Goal: Task Accomplishment & Management: Manage account settings

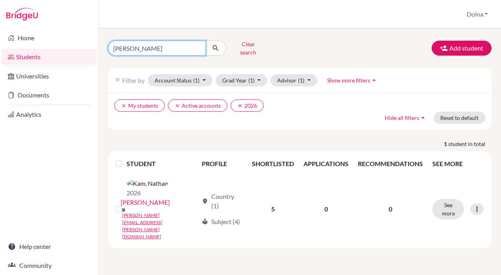
click at [129, 46] on input "[PERSON_NAME]" at bounding box center [157, 48] width 98 height 15
type input "[PERSON_NAME]"
click at [240, 103] on icon "clear" at bounding box center [240, 106] width 6 height 6
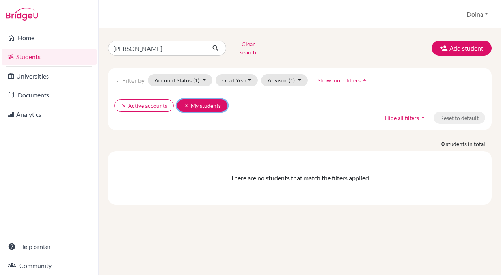
click at [184, 103] on icon "clear" at bounding box center [187, 106] width 6 height 6
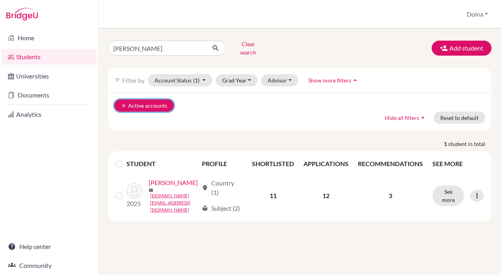
click at [121, 103] on icon "clear" at bounding box center [124, 106] width 6 height 6
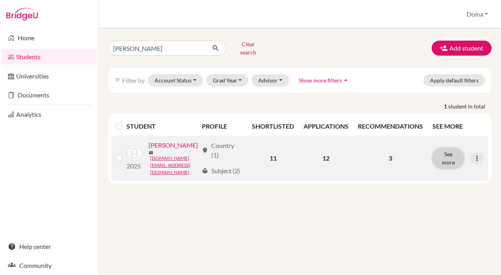
click at [448, 148] on button "See more" at bounding box center [448, 158] width 32 height 20
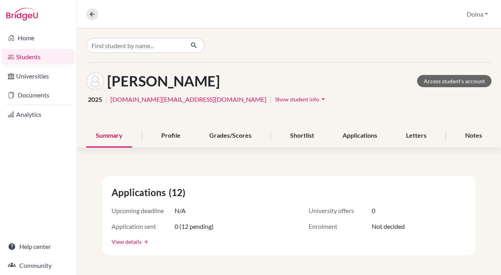
click at [129, 241] on link "View details" at bounding box center [126, 241] width 30 height 8
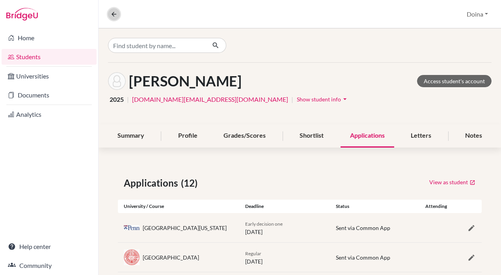
click at [113, 12] on icon at bounding box center [113, 14] width 7 height 7
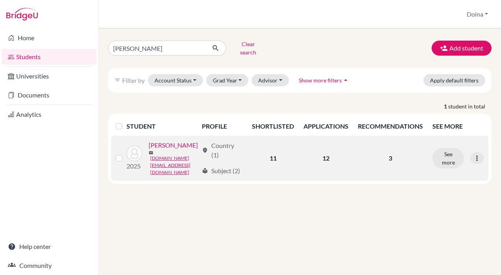
click at [159, 143] on link "[PERSON_NAME]" at bounding box center [172, 144] width 49 height 9
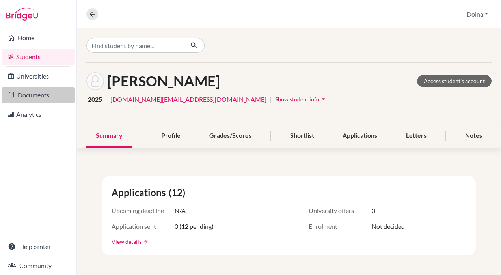
click at [30, 97] on link "Documents" at bounding box center [38, 95] width 73 height 16
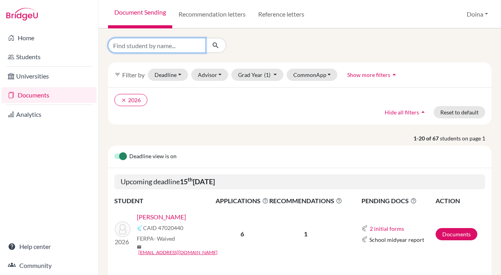
click at [154, 46] on input "Find student by name..." at bounding box center [157, 45] width 98 height 15
click at [124, 99] on icon "clear" at bounding box center [124, 100] width 6 height 6
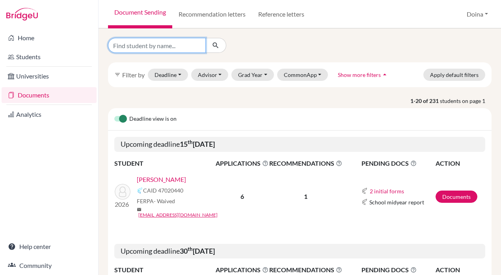
click at [148, 45] on input "Find student by name..." at bounding box center [157, 45] width 98 height 15
type input "[PERSON_NAME]"
click button "submit" at bounding box center [215, 45] width 21 height 15
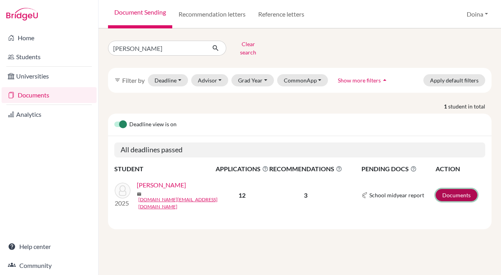
click at [444, 189] on link "Documents" at bounding box center [456, 195] width 42 height 12
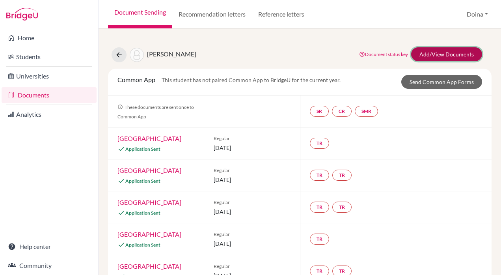
click at [427, 52] on link "Add/View Documents" at bounding box center [446, 54] width 71 height 14
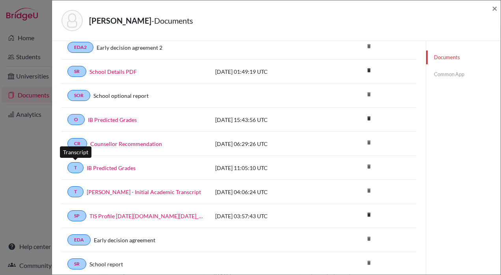
scroll to position [141, 0]
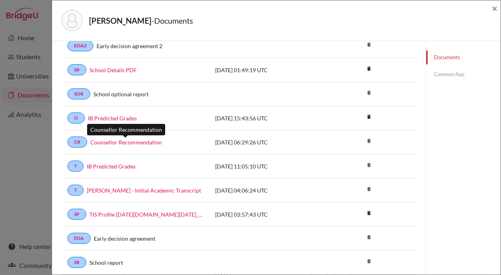
click at [117, 143] on link "Counsellor Recommendation" at bounding box center [126, 142] width 72 height 8
